Goal: Find specific page/section: Find specific page/section

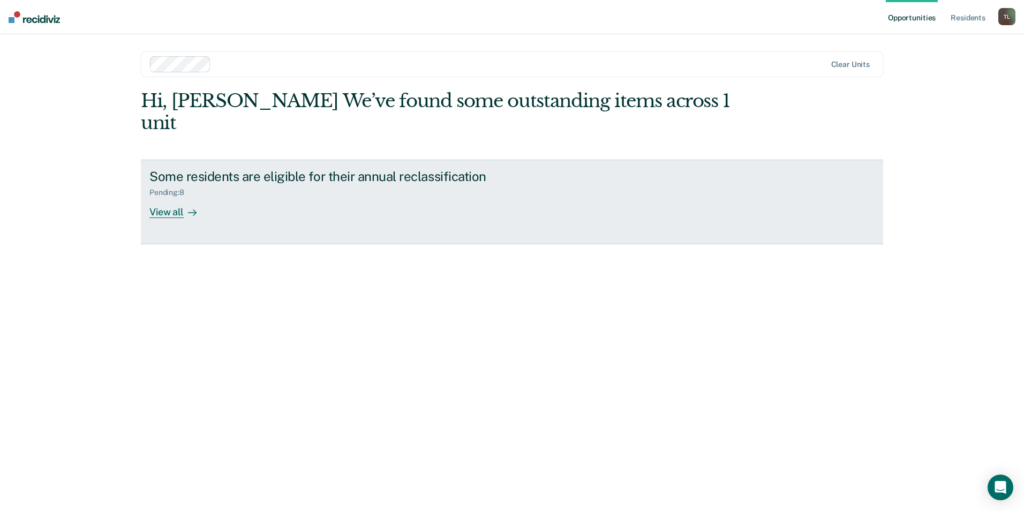
click at [171, 197] on div "View all" at bounding box center [179, 207] width 60 height 21
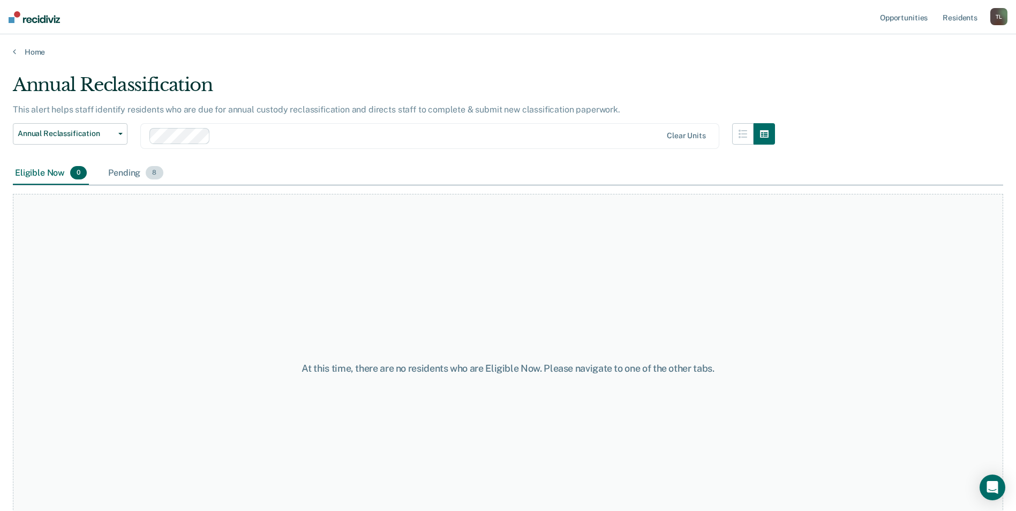
click at [157, 173] on span "8" at bounding box center [154, 173] width 17 height 14
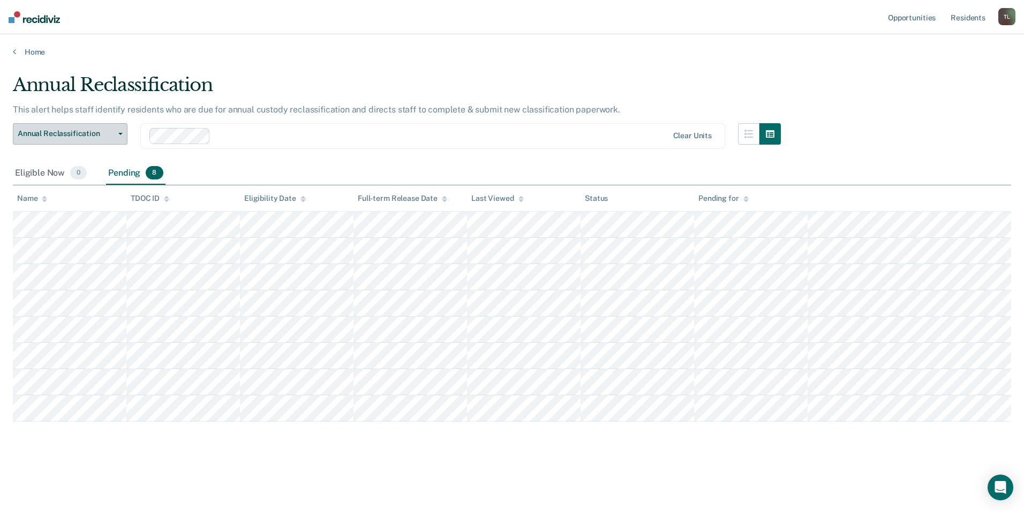
click at [118, 133] on icon "button" at bounding box center [120, 134] width 4 height 2
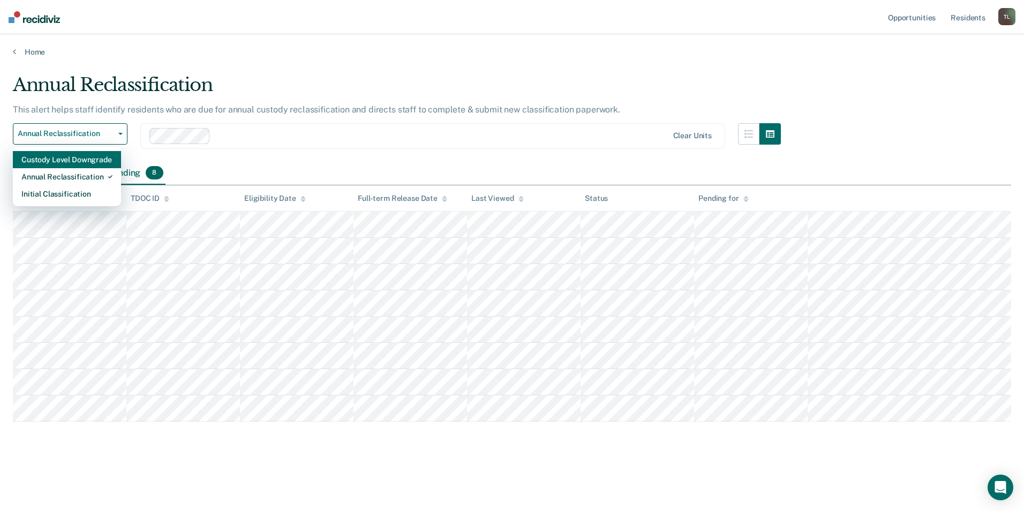
click at [95, 162] on div "Custody Level Downgrade" at bounding box center [66, 159] width 91 height 17
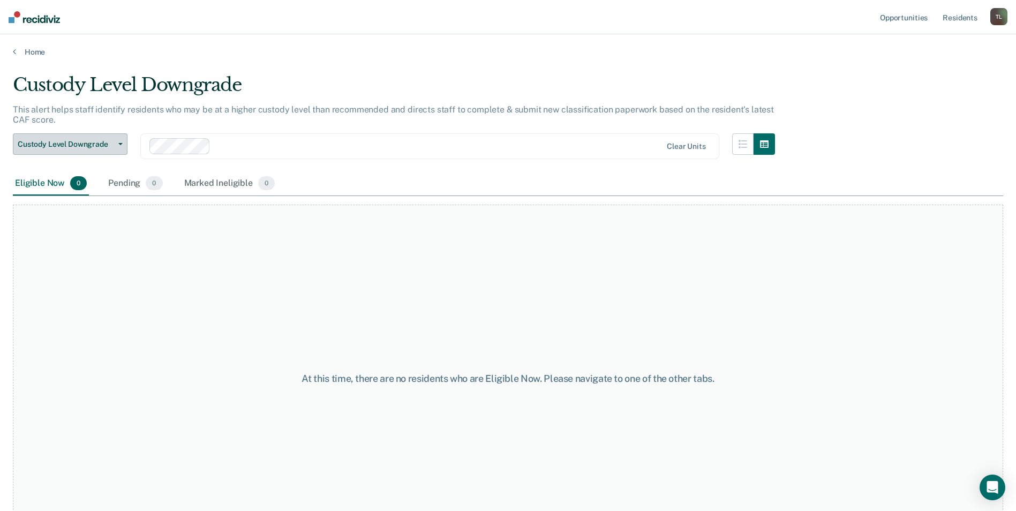
click at [117, 142] on button "Custody Level Downgrade" at bounding box center [70, 143] width 115 height 21
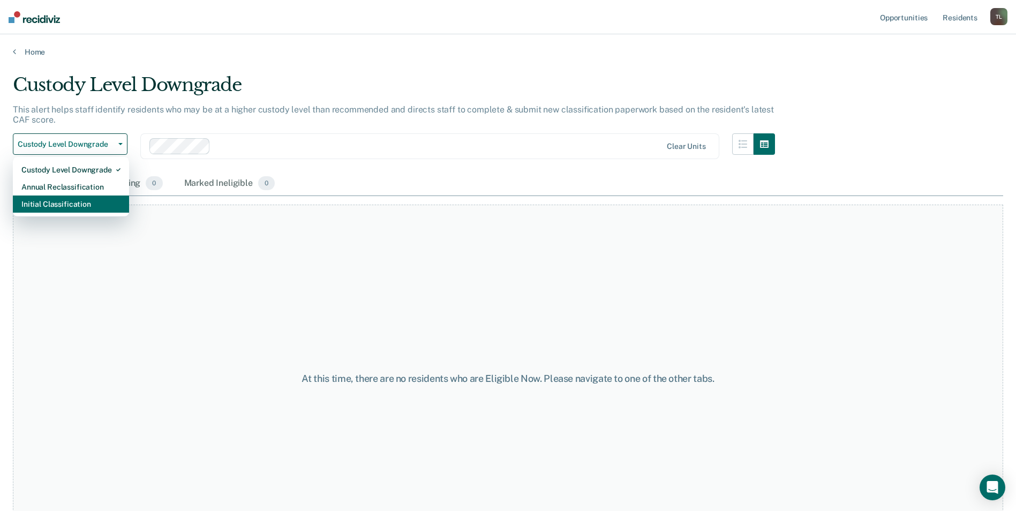
click at [62, 202] on div "Initial Classification" at bounding box center [70, 203] width 99 height 17
